Goal: Information Seeking & Learning: Understand process/instructions

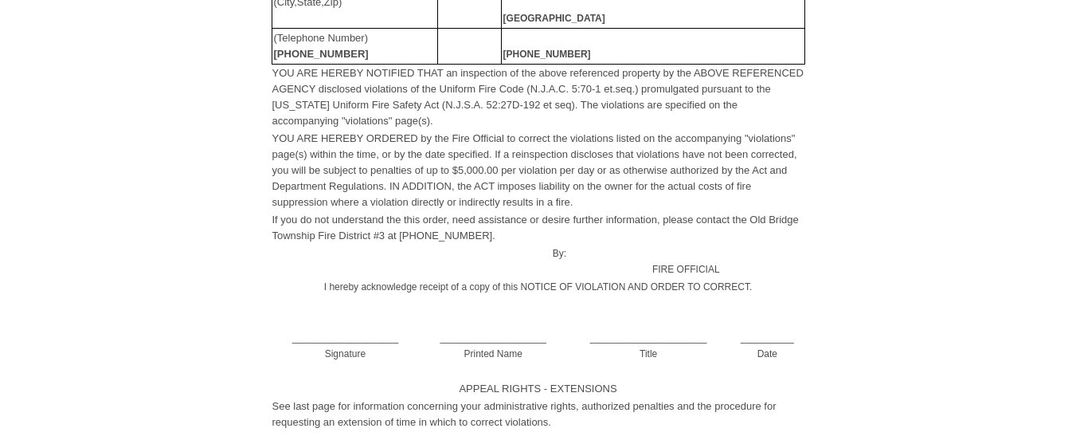
scroll to position [398, 0]
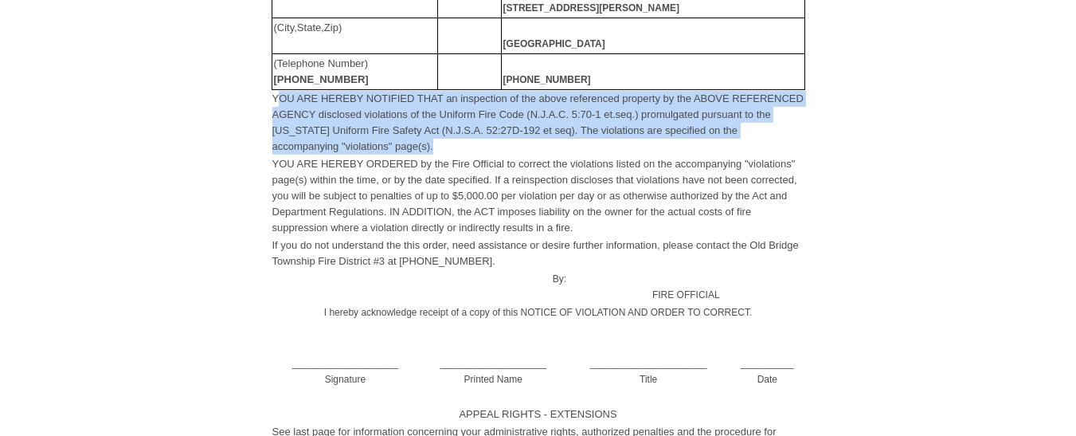
drag, startPoint x: 276, startPoint y: 95, endPoint x: 417, endPoint y: 139, distance: 147.8
click at [417, 139] on td "YOU ARE HEREBY NOTIFIED THAT an inspection of the above referenced property by …" at bounding box center [539, 122] width 534 height 65
click at [415, 139] on td "YOU ARE HEREBY NOTIFIED THAT an inspection of the above referenced property by …" at bounding box center [539, 122] width 534 height 65
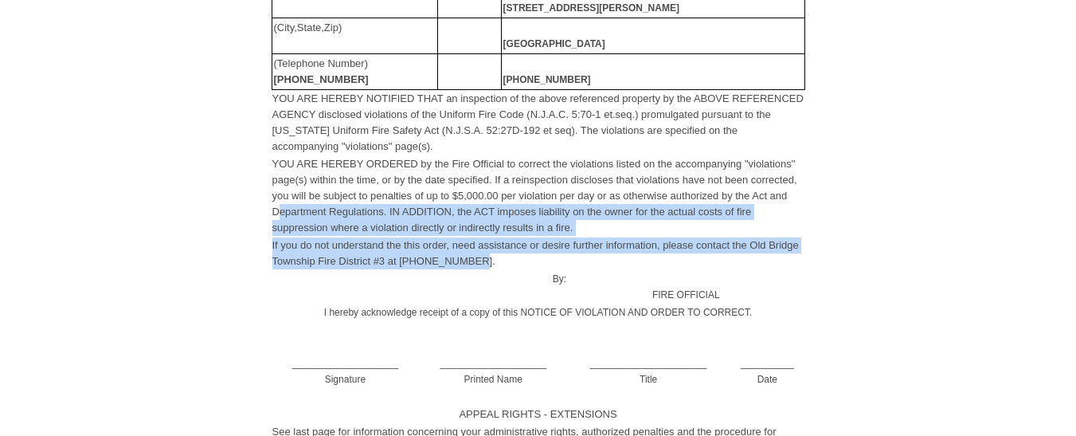
drag, startPoint x: 346, startPoint y: 224, endPoint x: 635, endPoint y: 267, distance: 291.5
click at [635, 267] on tbody "YOU ARE HEREBY NOTIFIED THAT an inspection of the above referenced property by …" at bounding box center [539, 273] width 534 height 366
click at [631, 258] on td "If you do not understand the this order, need assistance or desire further info…" at bounding box center [539, 253] width 534 height 33
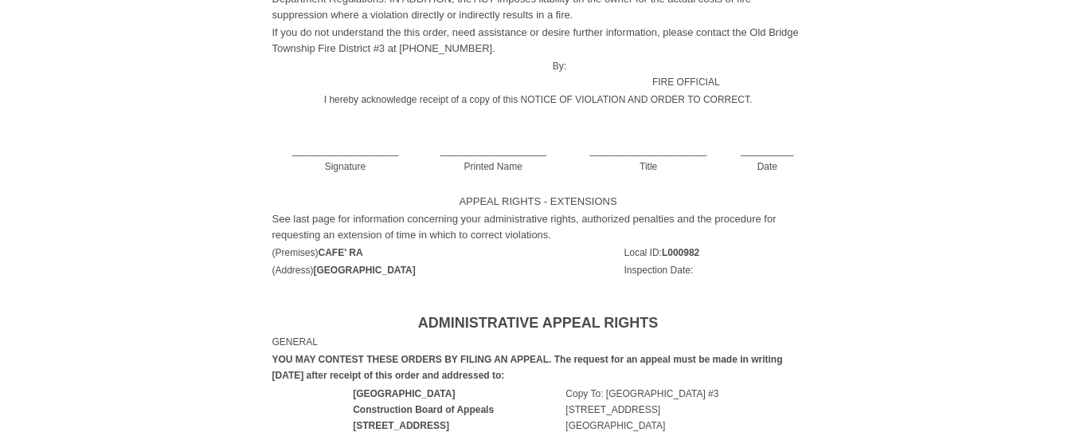
scroll to position [637, 0]
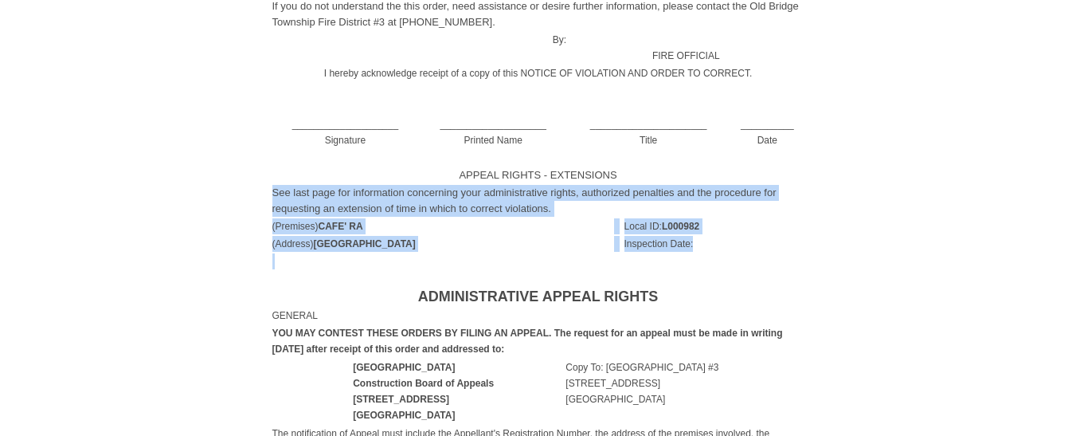
drag, startPoint x: 711, startPoint y: 255, endPoint x: 703, endPoint y: 181, distance: 74.5
click at [703, 181] on td "[GEOGRAPHIC_DATA][STREET_ADDRESS] Phone:[PHONE_NUMBER] Fax:[PHONE_NUMBER] NOTIC…" at bounding box center [538, 310] width 1044 height 1730
click at [703, 181] on td "APPEAL RIGHTS - EXTENSIONS" at bounding box center [539, 175] width 534 height 18
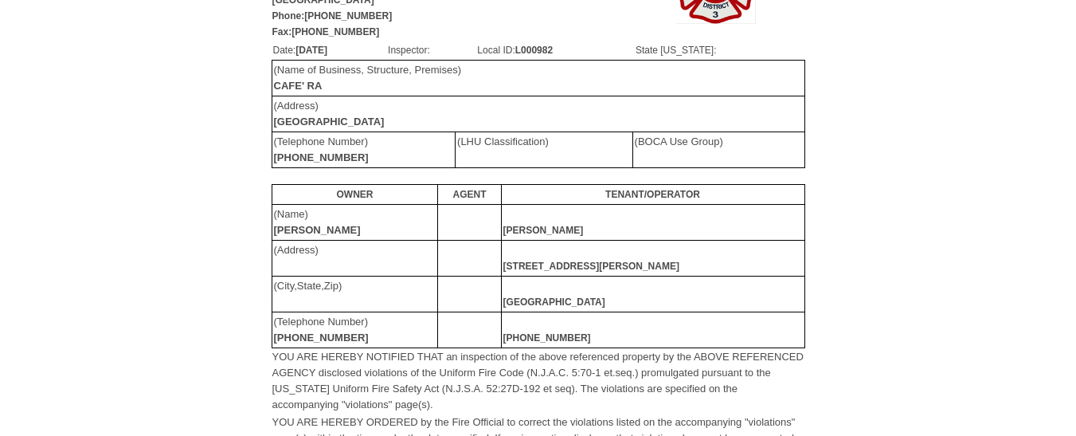
scroll to position [0, 0]
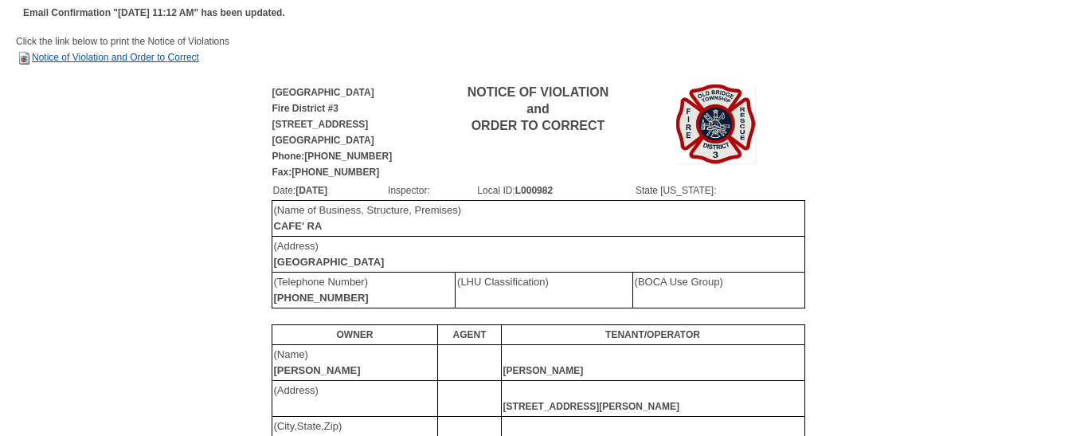
click at [122, 56] on link "Notice of Violation and Order to Correct" at bounding box center [107, 57] width 183 height 11
